Goal: Navigation & Orientation: Understand site structure

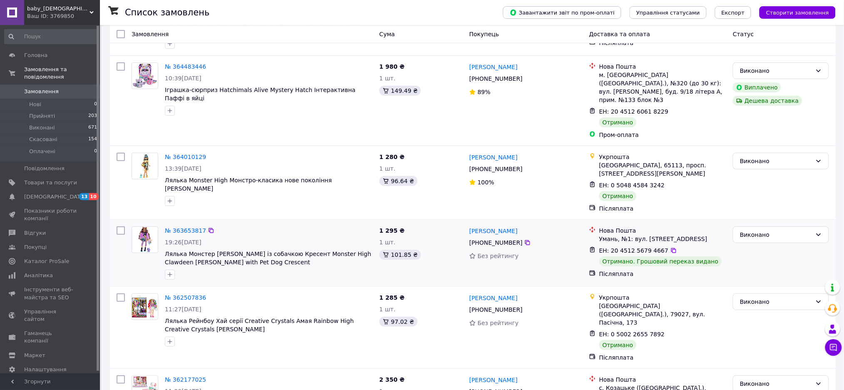
scroll to position [111, 0]
click at [134, 229] on picture at bounding box center [145, 239] width 27 height 27
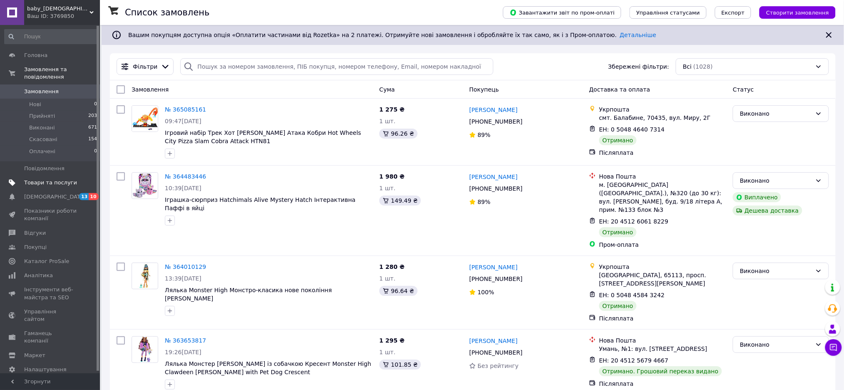
click at [54, 179] on span "Товари та послуги" at bounding box center [50, 182] width 53 height 7
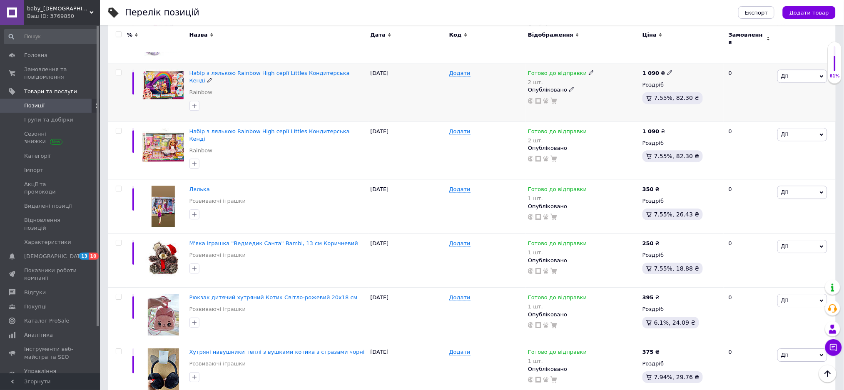
scroll to position [863, 0]
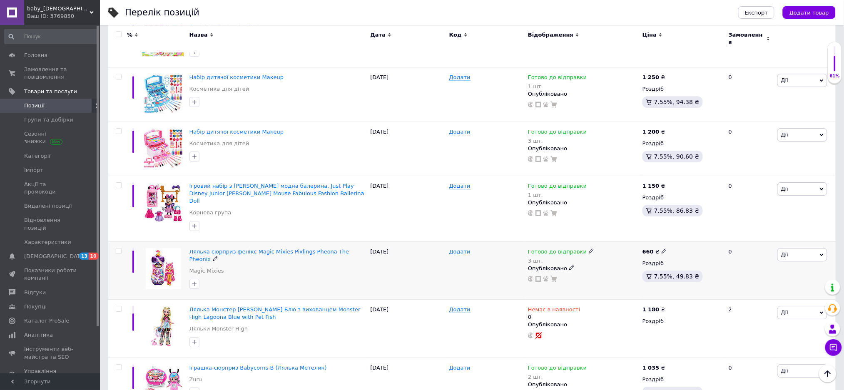
scroll to position [911, 0]
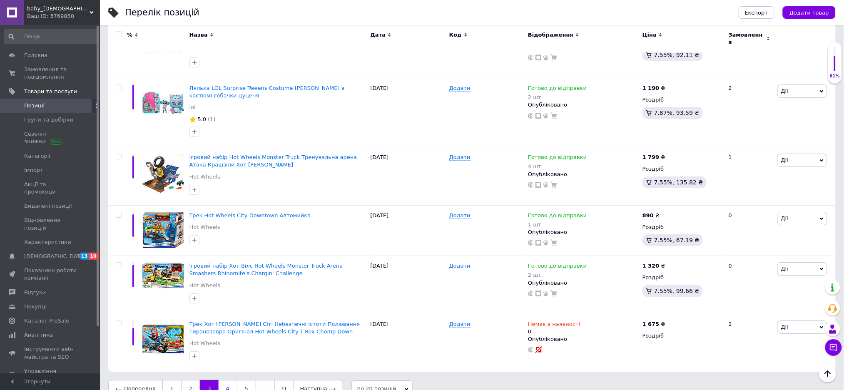
click at [224, 380] on link "4" at bounding box center [228, 388] width 18 height 17
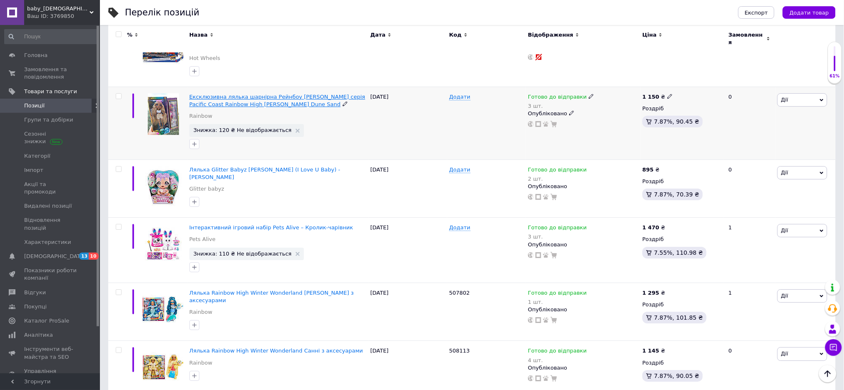
click at [204, 94] on span "Ексклюзивна лялька шарнірна Рейнбоу [PERSON_NAME] серія Pacific Coast Rainbow H…" at bounding box center [277, 101] width 176 height 14
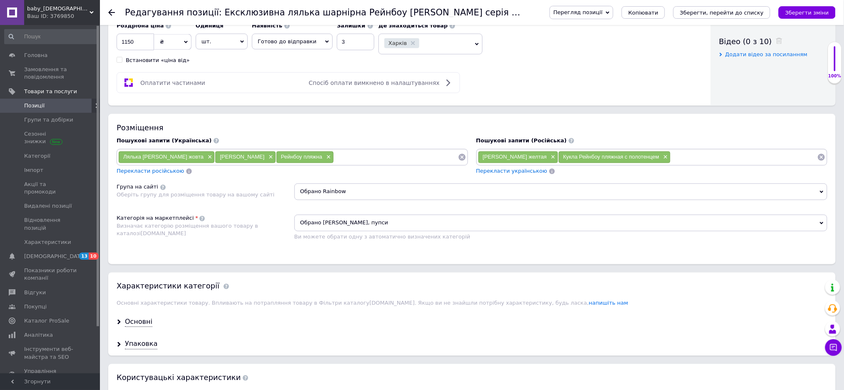
scroll to position [422, 0]
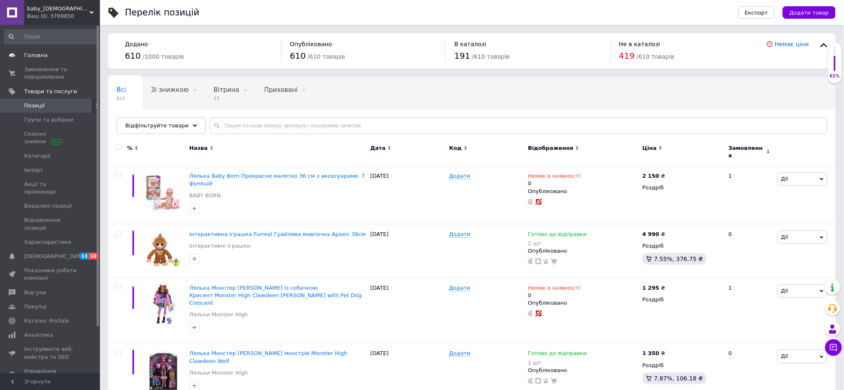
click at [25, 55] on span "Головна" at bounding box center [35, 55] width 23 height 7
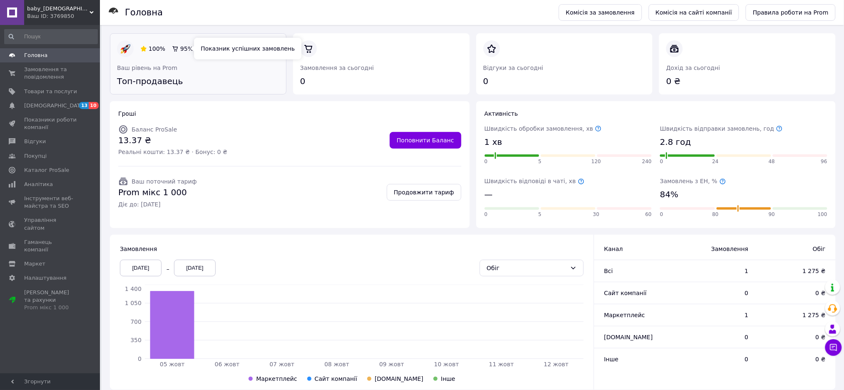
click at [180, 50] on span "95%" at bounding box center [186, 48] width 13 height 7
click at [47, 66] on span "Замовлення та повідомлення" at bounding box center [50, 73] width 53 height 15
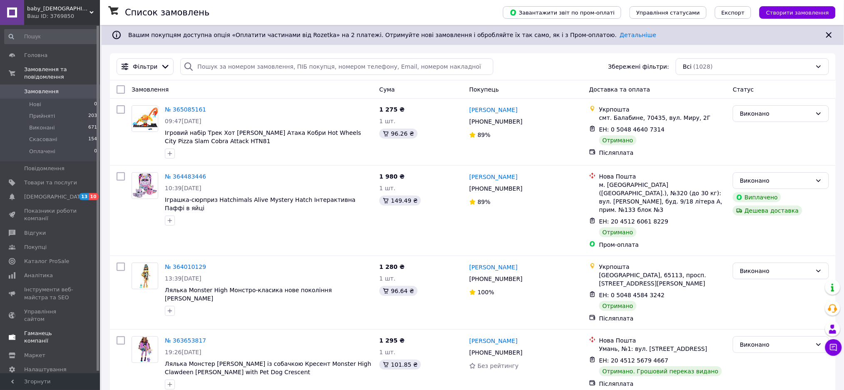
click at [51, 330] on span "Гаманець компанії" at bounding box center [50, 337] width 53 height 15
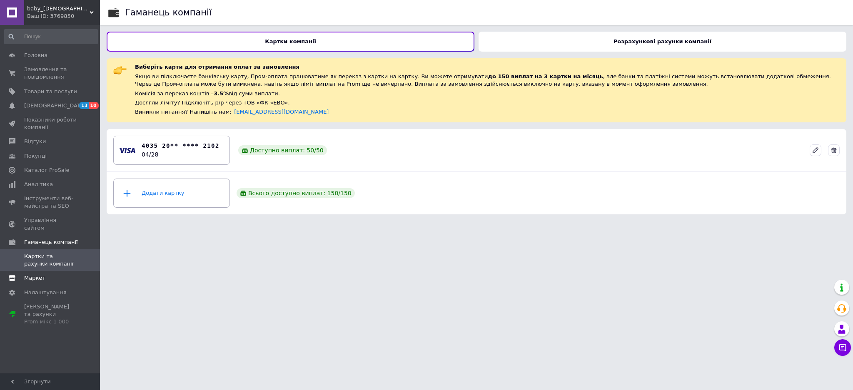
click at [32, 274] on span "Маркет" at bounding box center [34, 277] width 21 height 7
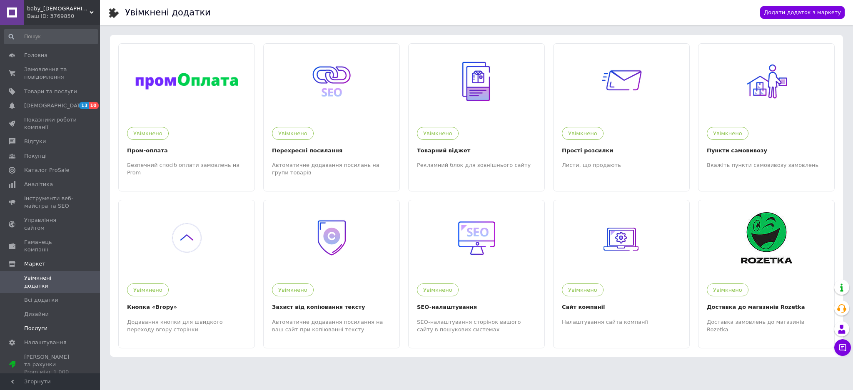
click at [38, 325] on span "Послуги" at bounding box center [35, 328] width 23 height 7
click at [41, 60] on link "Головна" at bounding box center [51, 55] width 102 height 14
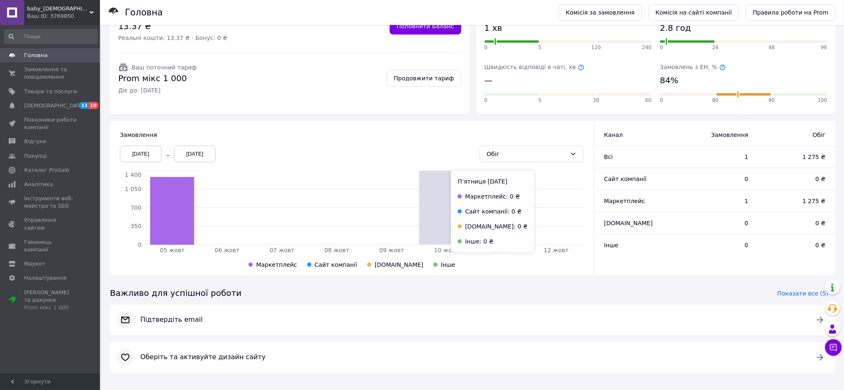
scroll to position [120, 0]
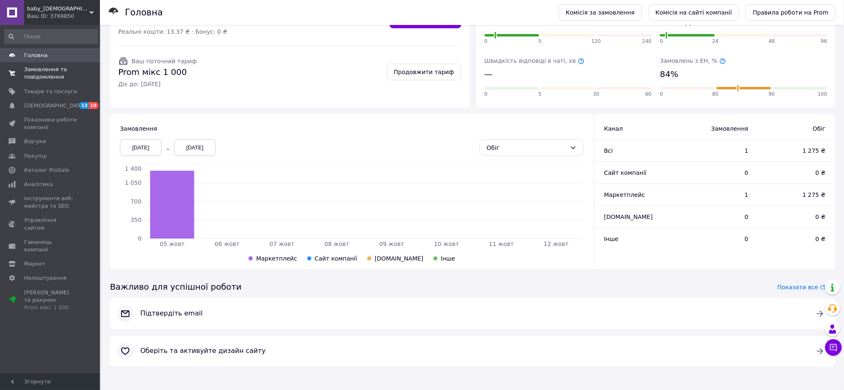
click at [22, 74] on span at bounding box center [12, 73] width 24 height 15
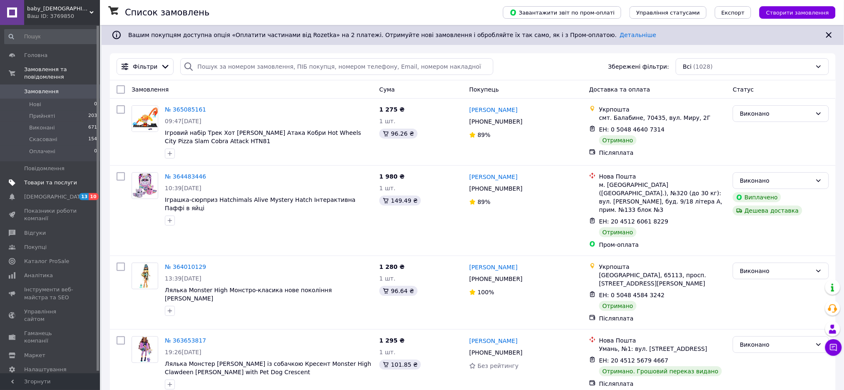
click at [39, 179] on span "Товари та послуги" at bounding box center [50, 182] width 53 height 7
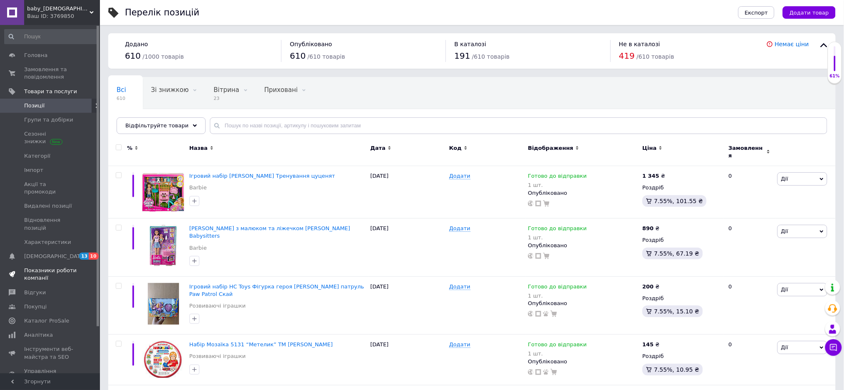
click at [52, 267] on span "Показники роботи компанії" at bounding box center [50, 274] width 53 height 15
